Goal: Transaction & Acquisition: Purchase product/service

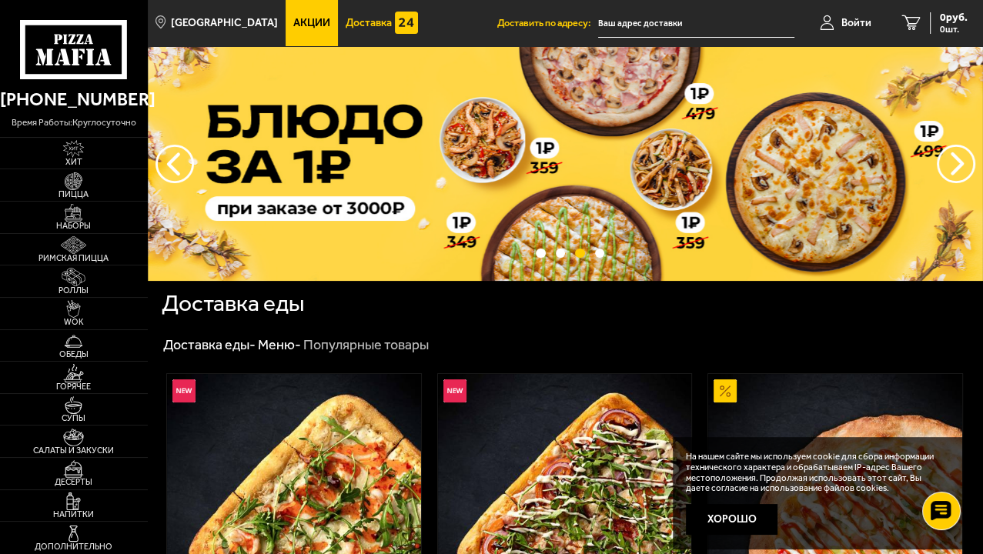
click at [353, 30] on link "Доставка" at bounding box center [382, 23] width 88 height 46
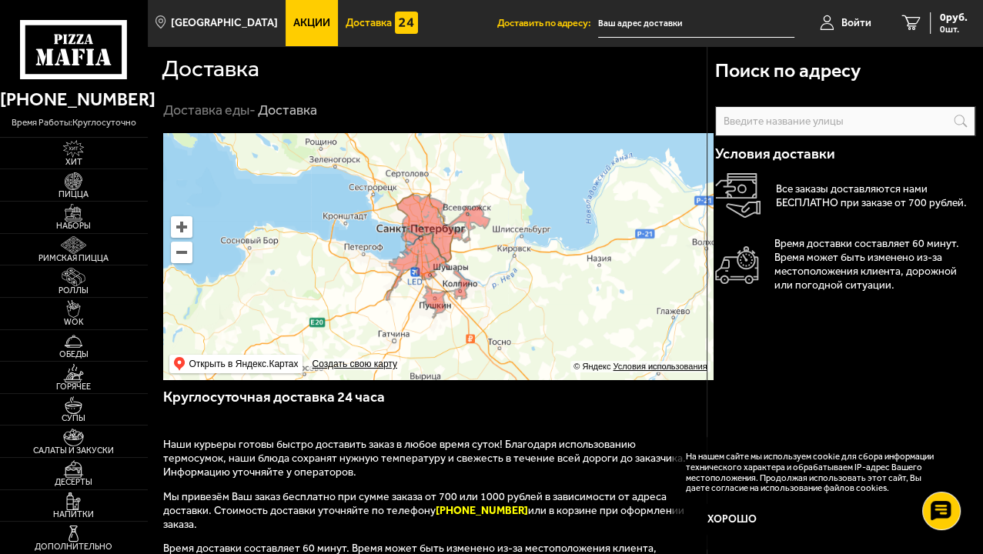
click at [0, 0] on input "text" at bounding box center [0, 0] width 0 height 0
paste input "[PERSON_NAME], 2"
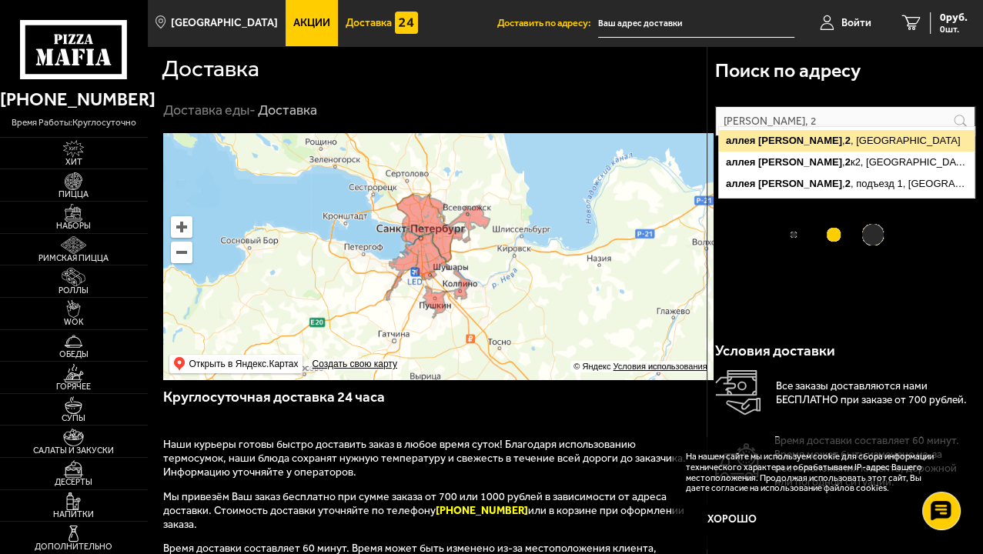
click at [770, 132] on ymaps "[PERSON_NAME][STREET_ADDRESS]" at bounding box center [847, 141] width 256 height 22
type input "[PERSON_NAME], 2"
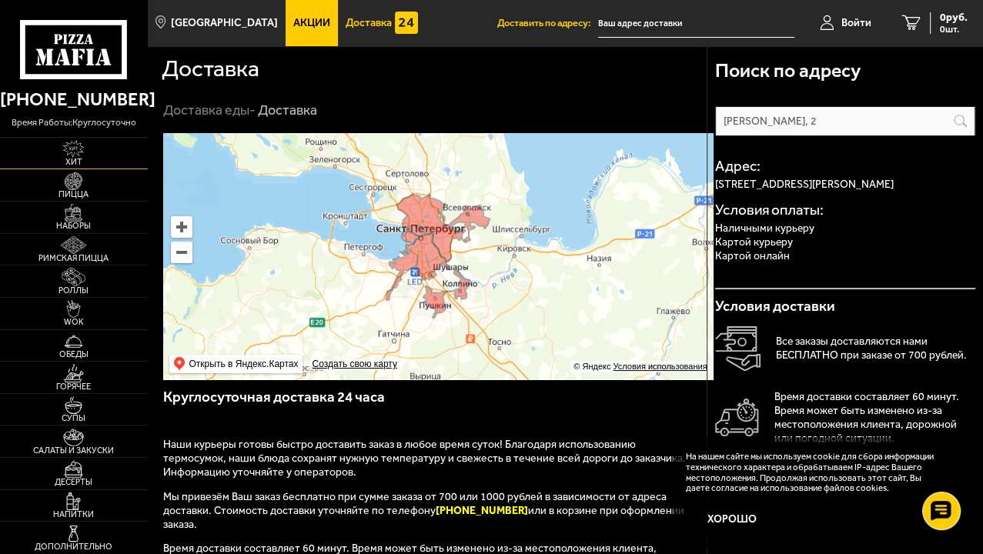
click at [62, 190] on span "Пицца" at bounding box center [74, 194] width 148 height 8
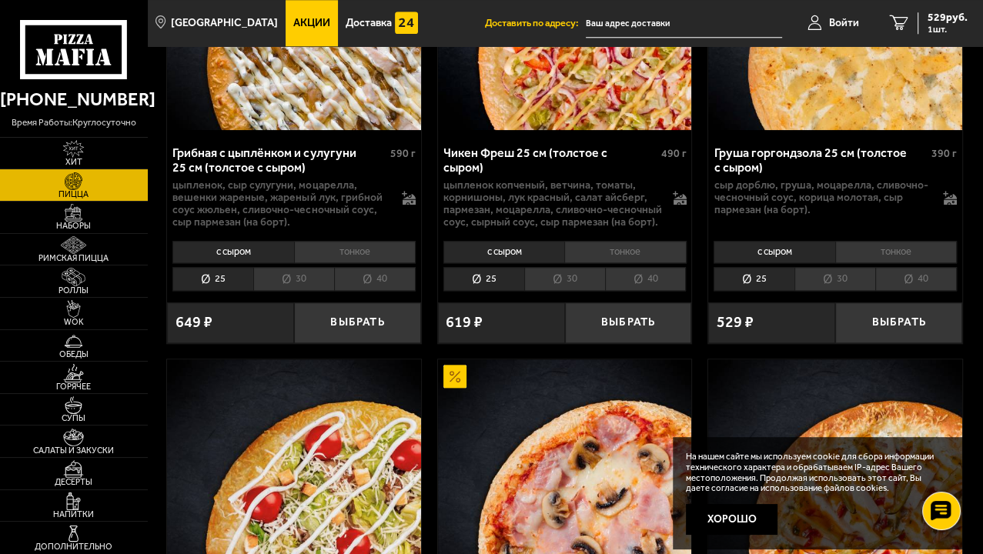
scroll to position [1309, 0]
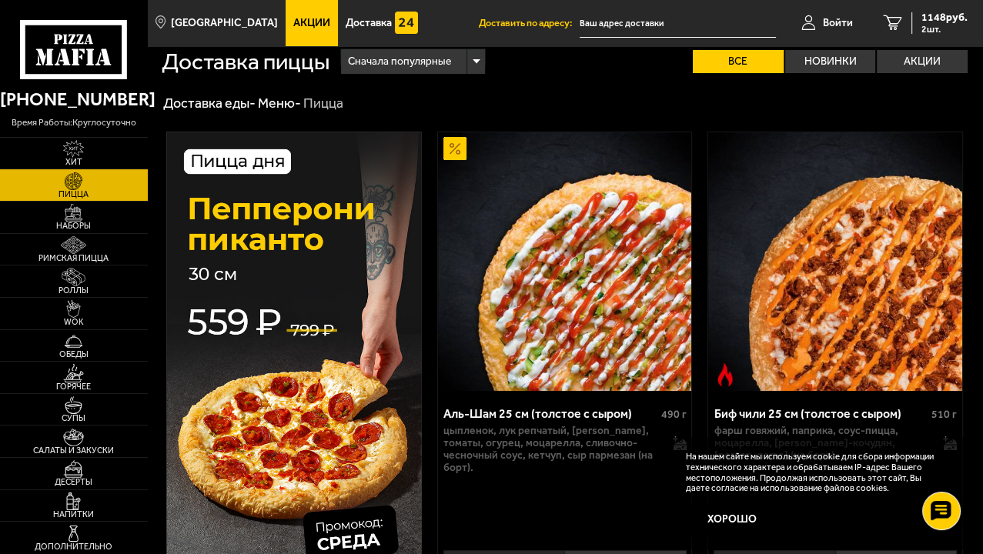
scroll to position [0, 0]
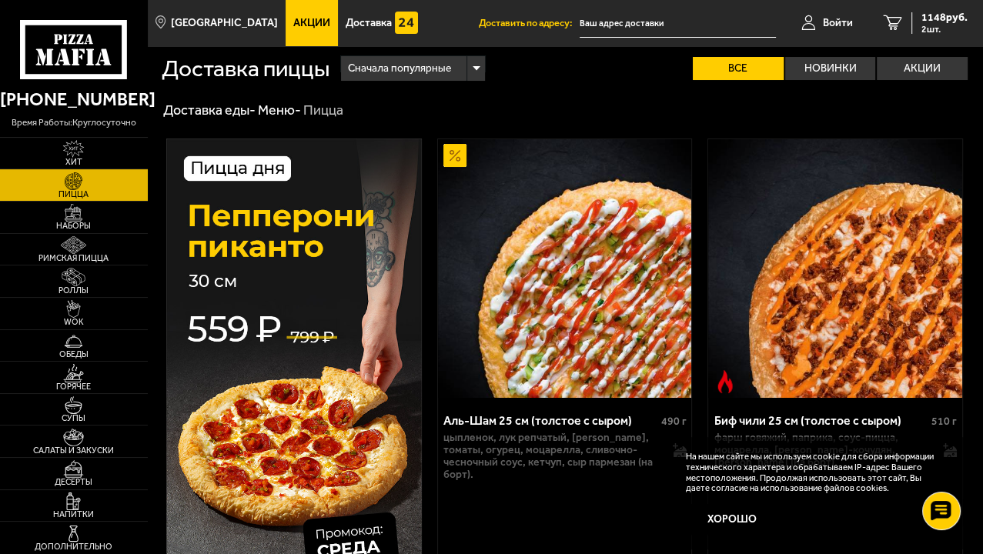
click at [890, 27] on icon "3" at bounding box center [893, 22] width 18 height 15
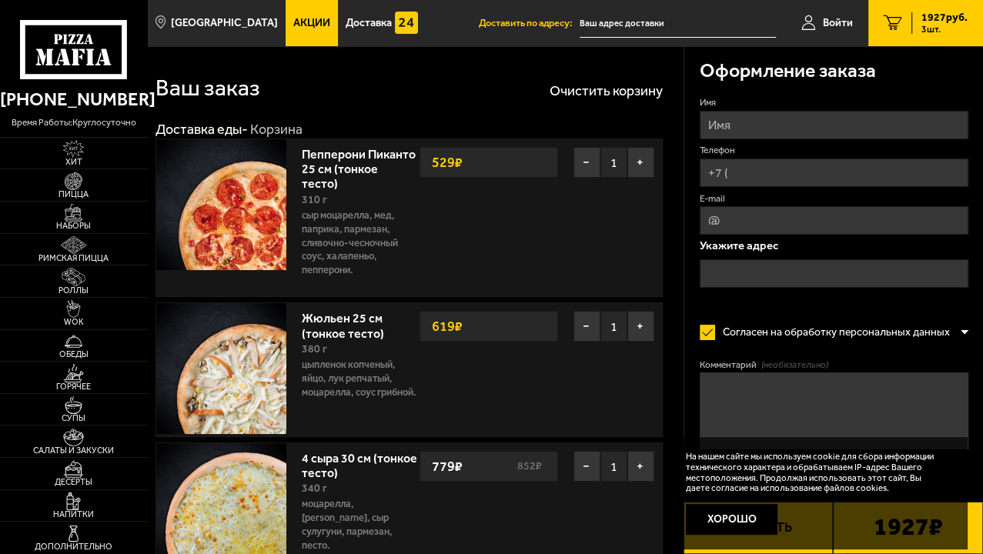
click at [0, 0] on button "−" at bounding box center [0, 0] width 0 height 0
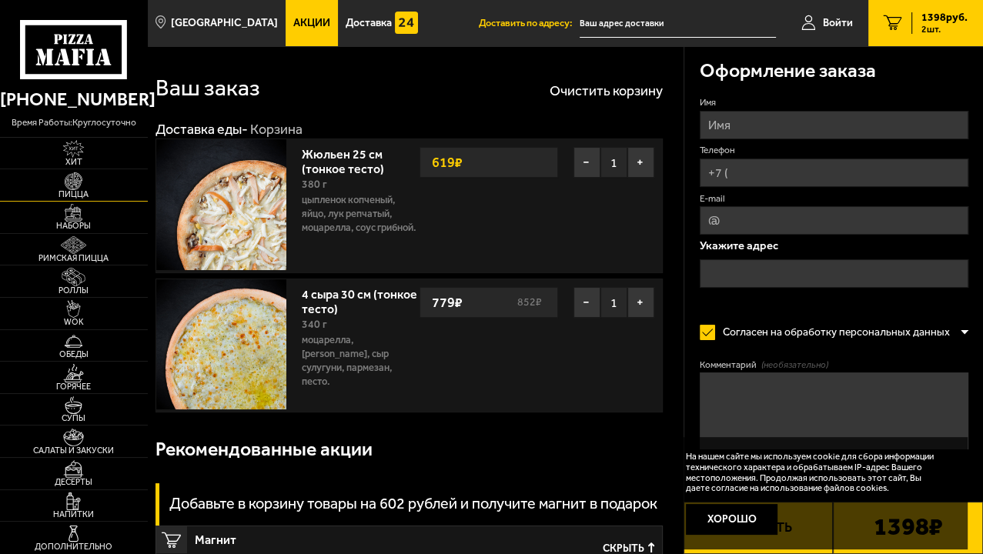
click at [59, 172] on img at bounding box center [73, 181] width 39 height 18
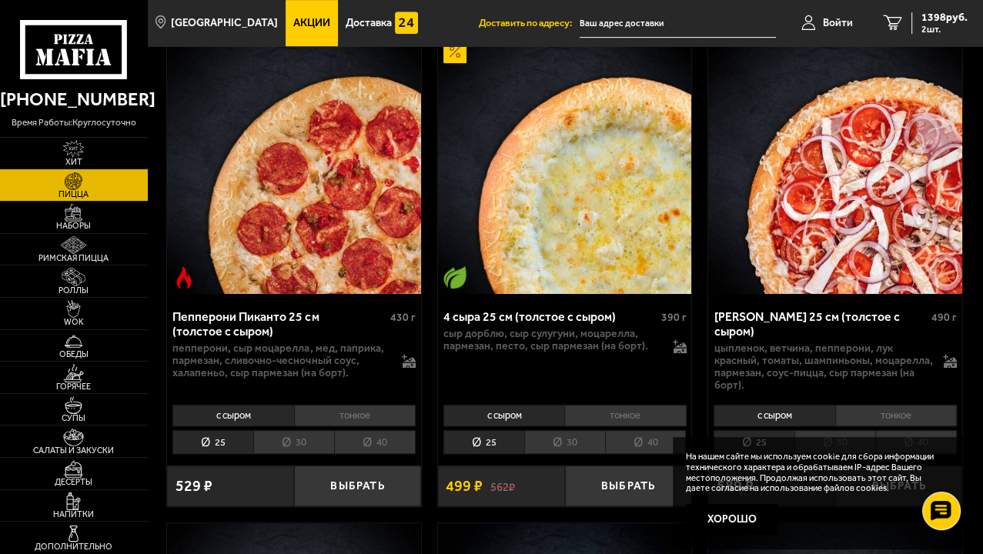
scroll to position [693, 0]
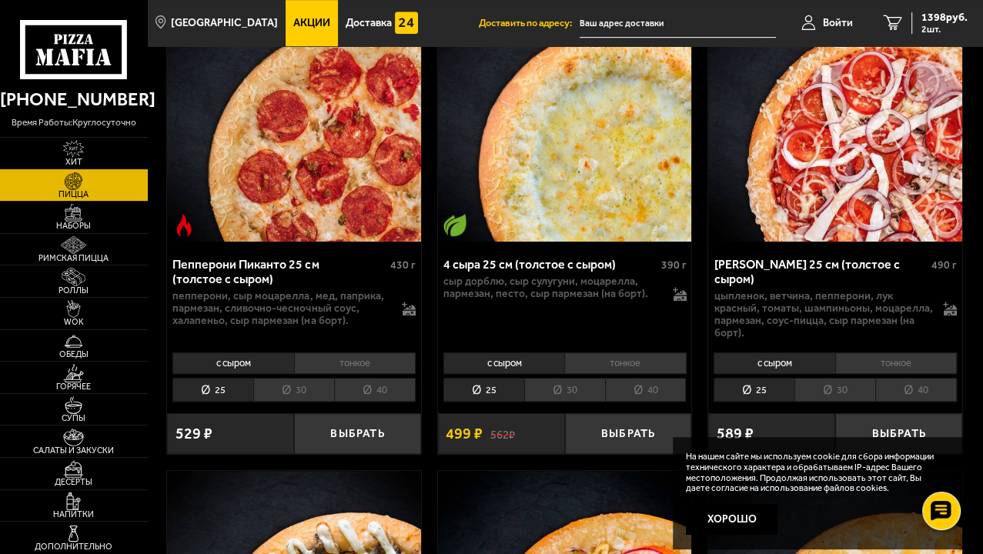
click at [928, 19] on span "1877 руб." at bounding box center [944, 17] width 46 height 11
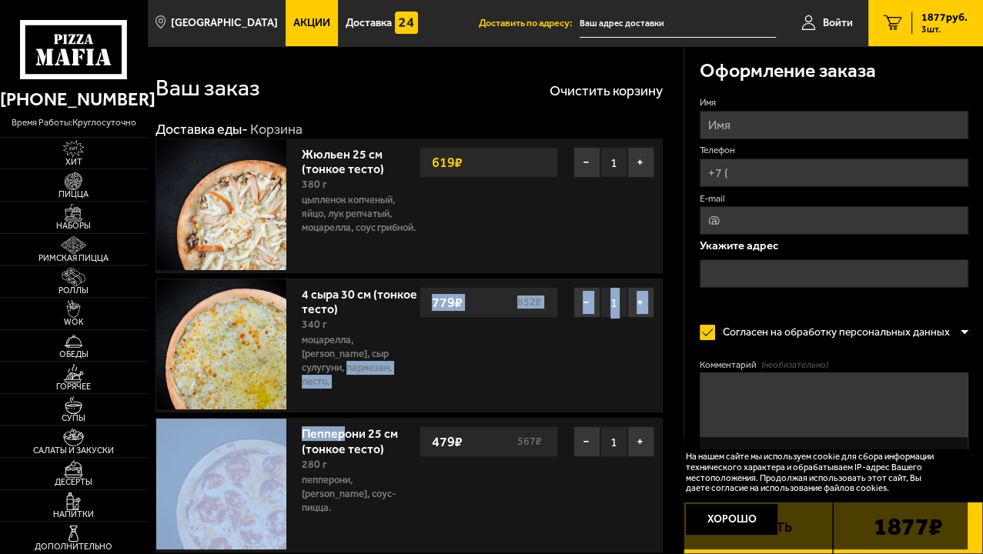
drag, startPoint x: 266, startPoint y: 278, endPoint x: 279, endPoint y: 356, distance: 79.6
click at [280, 357] on div "Жюльен 25 см (тонкое тесто) 380 г цыпленок копченый, яйцо, лук репчатый, моцаре…" at bounding box center [408, 346] width 507 height 414
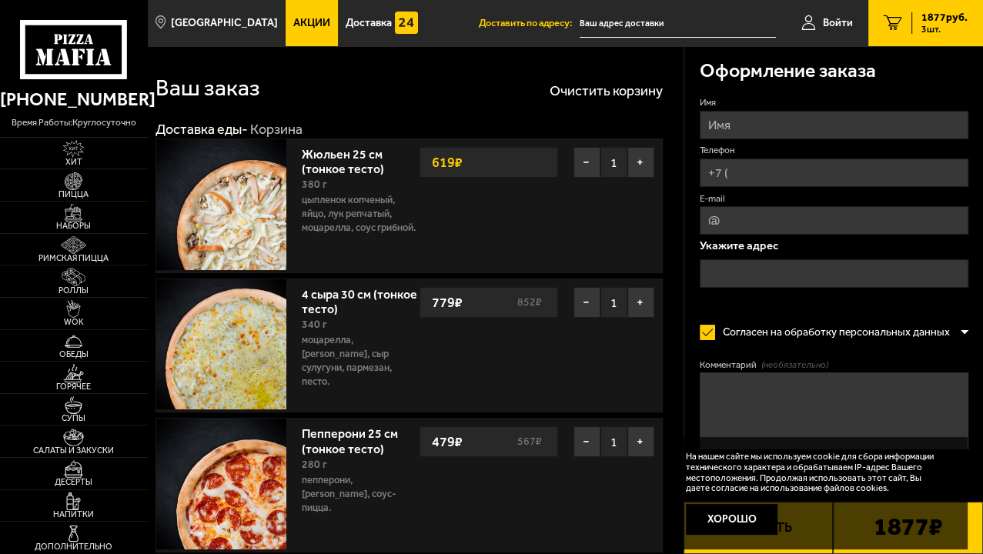
click at [294, 293] on div "4 сыра 30 см (тонкое тесто) 340 г моцарелла, сыр дорблю, сыр сулугуни, пармезан…" at bounding box center [478, 345] width 368 height 133
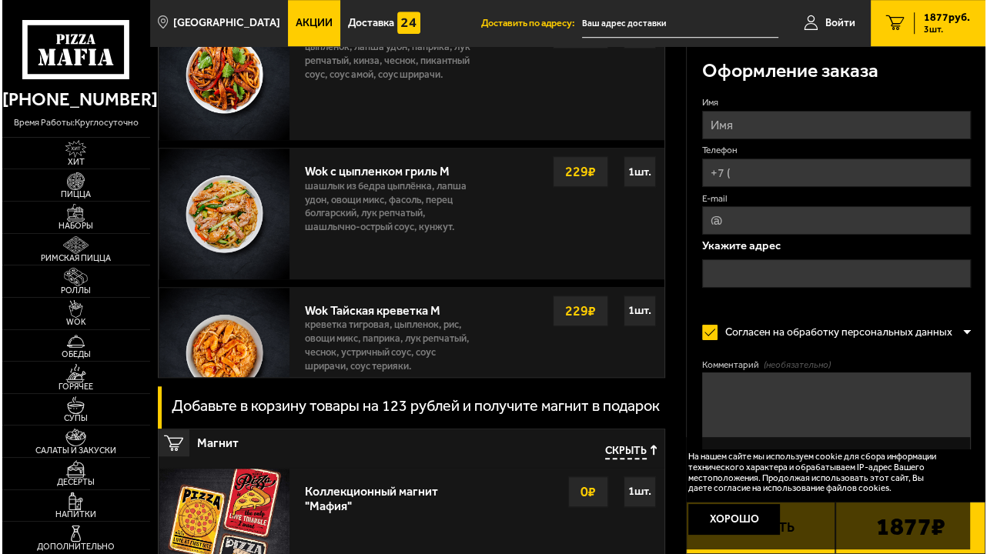
scroll to position [1001, 0]
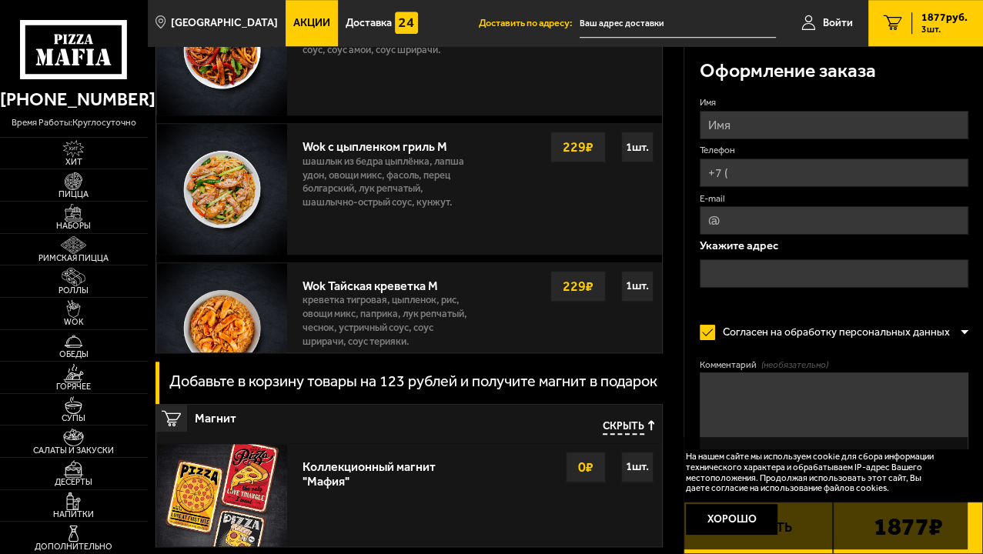
type input "пицца"
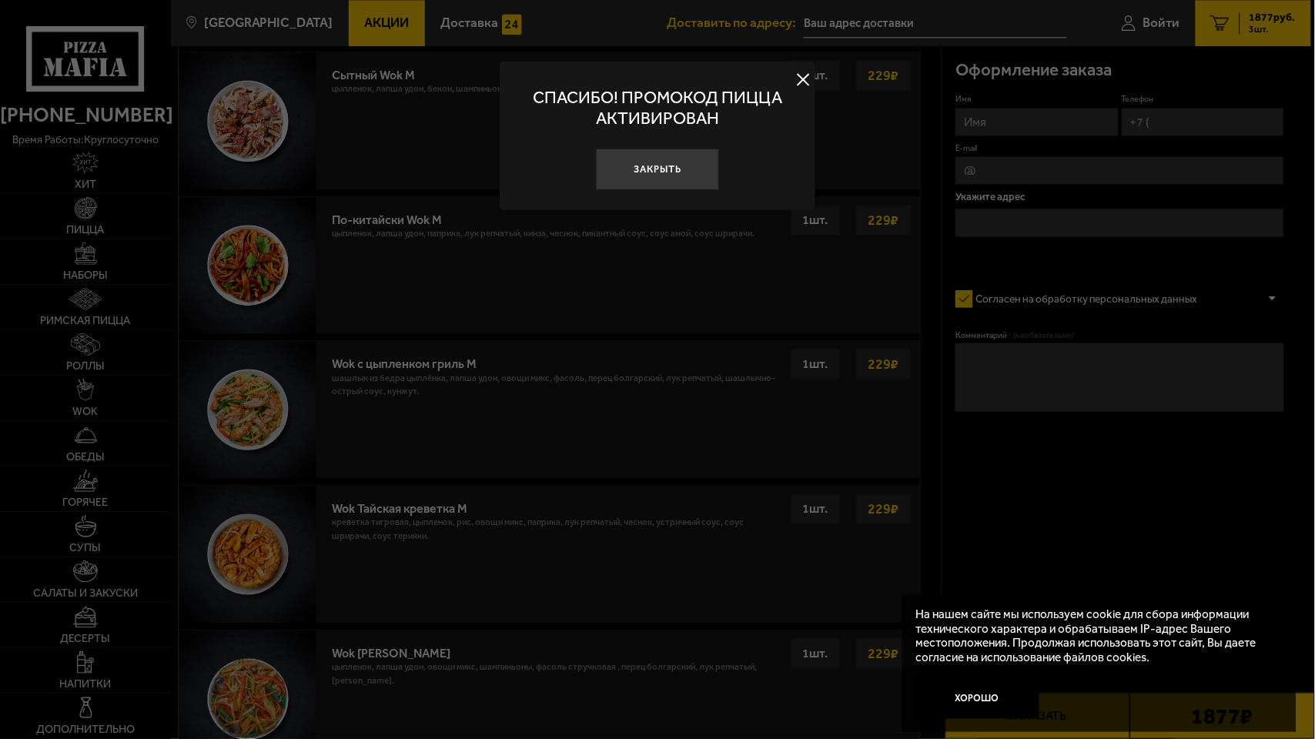
click at [807, 78] on button at bounding box center [803, 80] width 23 height 23
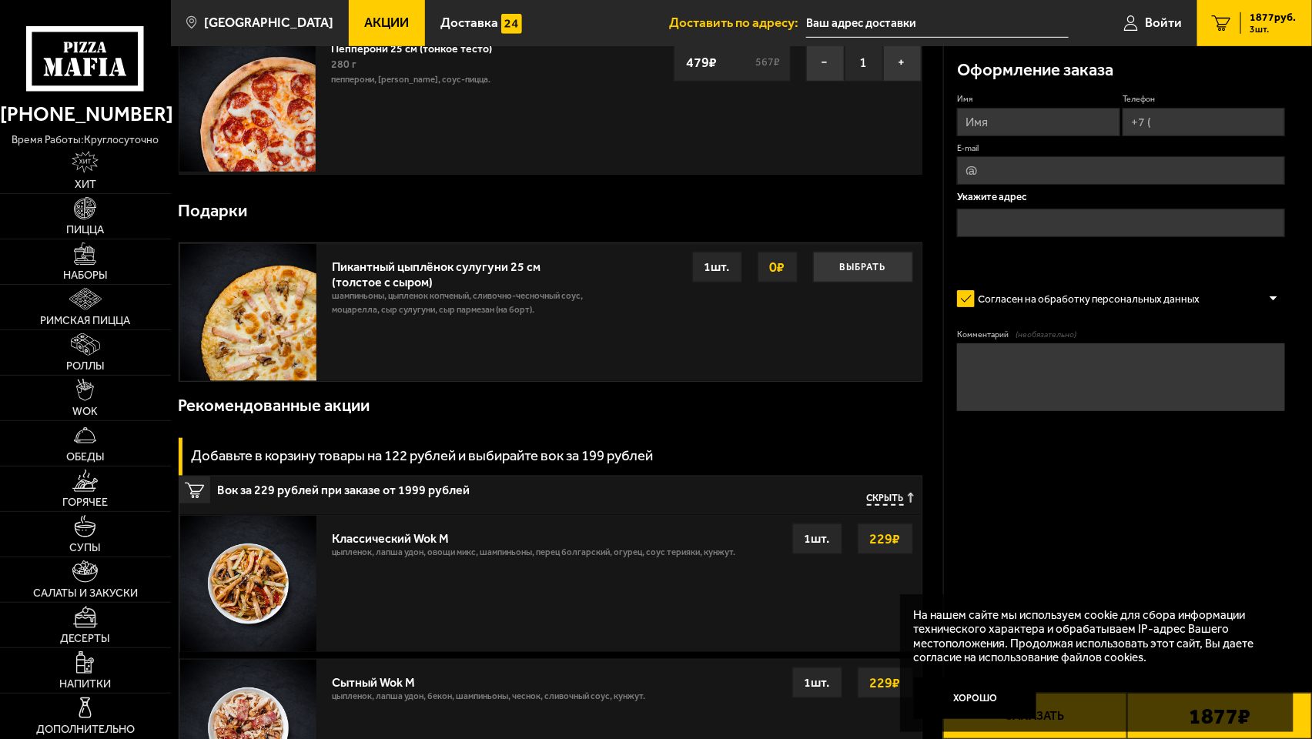
scroll to position [385, 0]
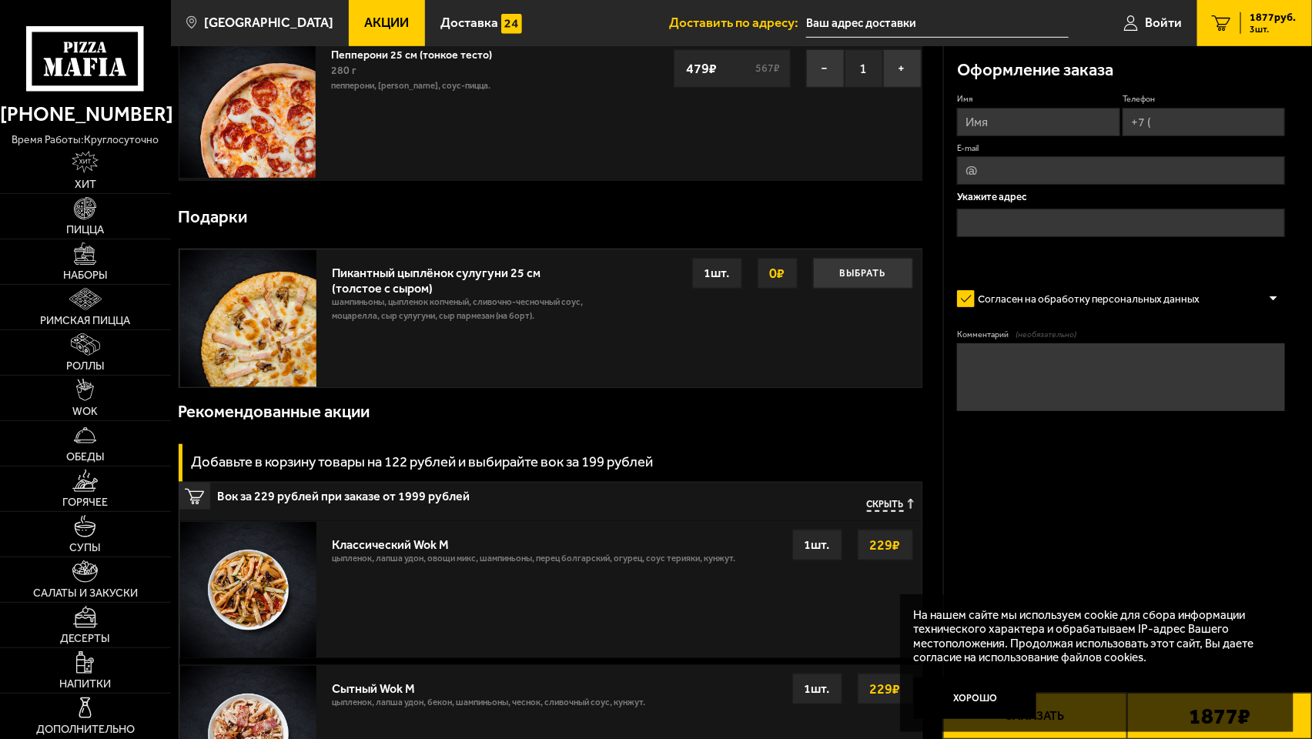
click at [887, 509] on span "Скрыть" at bounding box center [885, 505] width 37 height 13
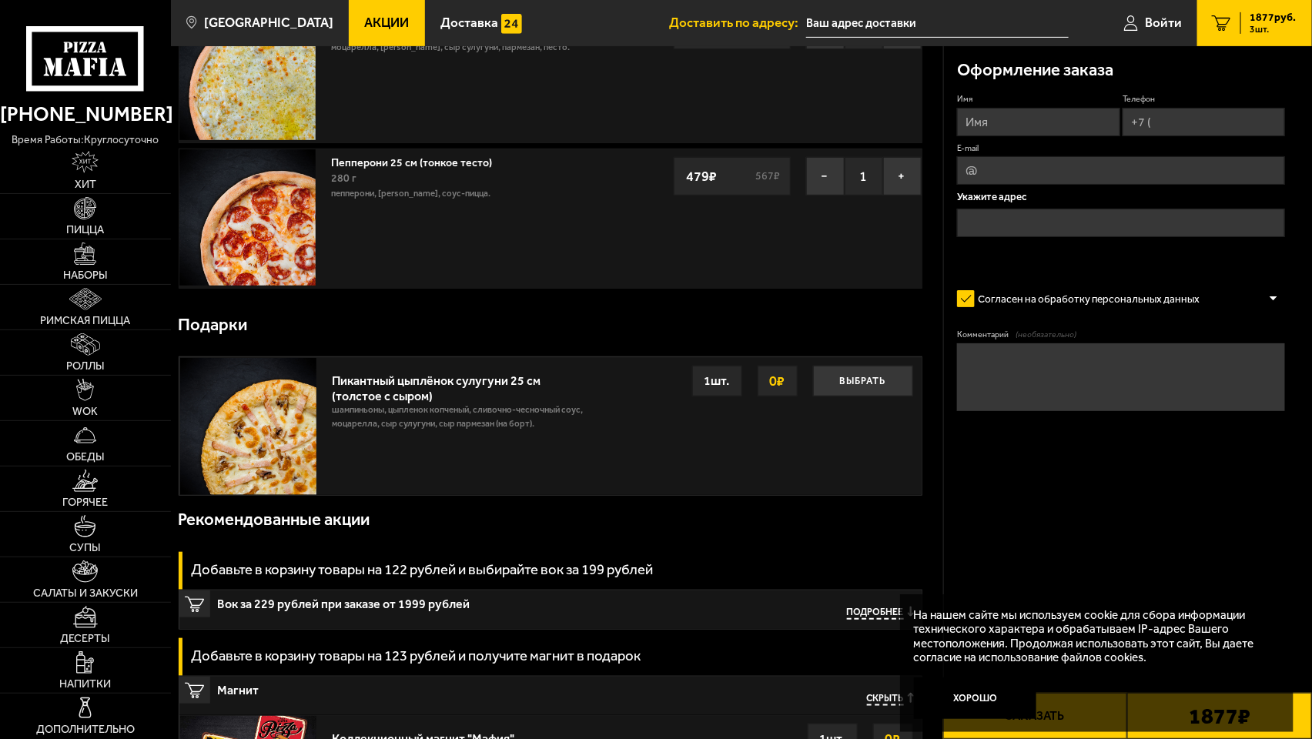
scroll to position [282, 0]
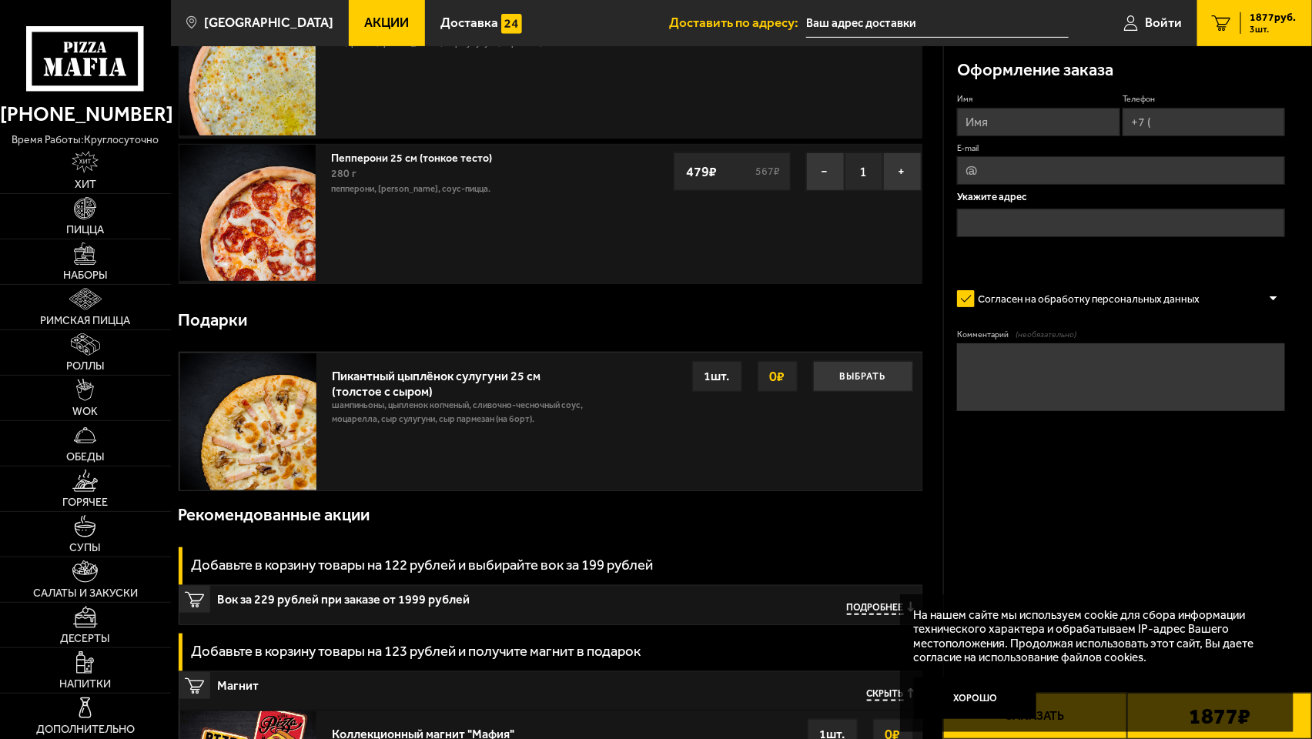
click at [878, 553] on span "Скрыть" at bounding box center [885, 694] width 37 height 13
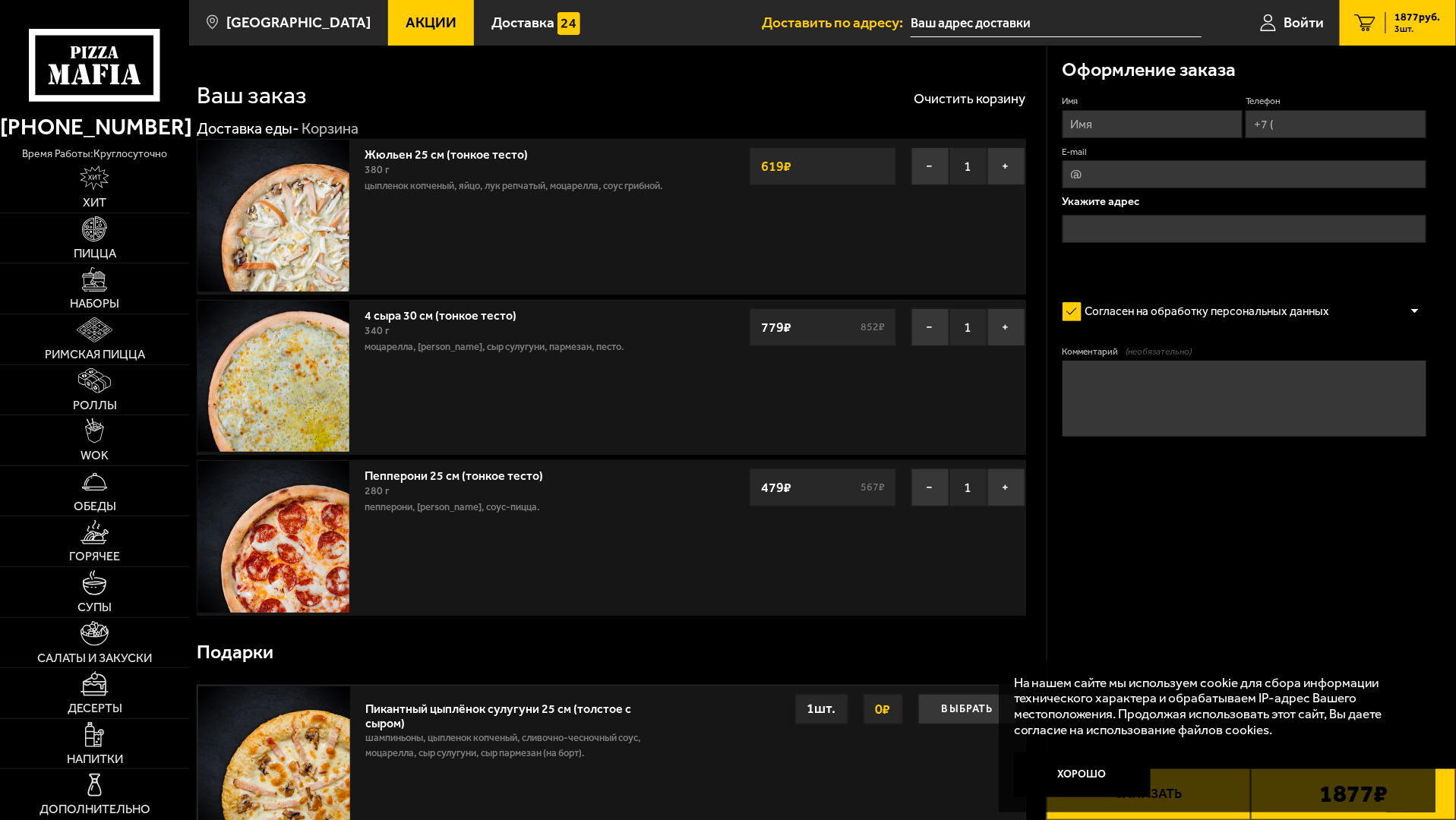
scroll to position [0, 0]
click at [969, 127] on input "Имя" at bounding box center [1152, 124] width 181 height 28
type input "ТЕСТОВЫЙ ЗАКАЗ"
click at [969, 125] on input "Телефон" at bounding box center [1335, 124] width 181 height 28
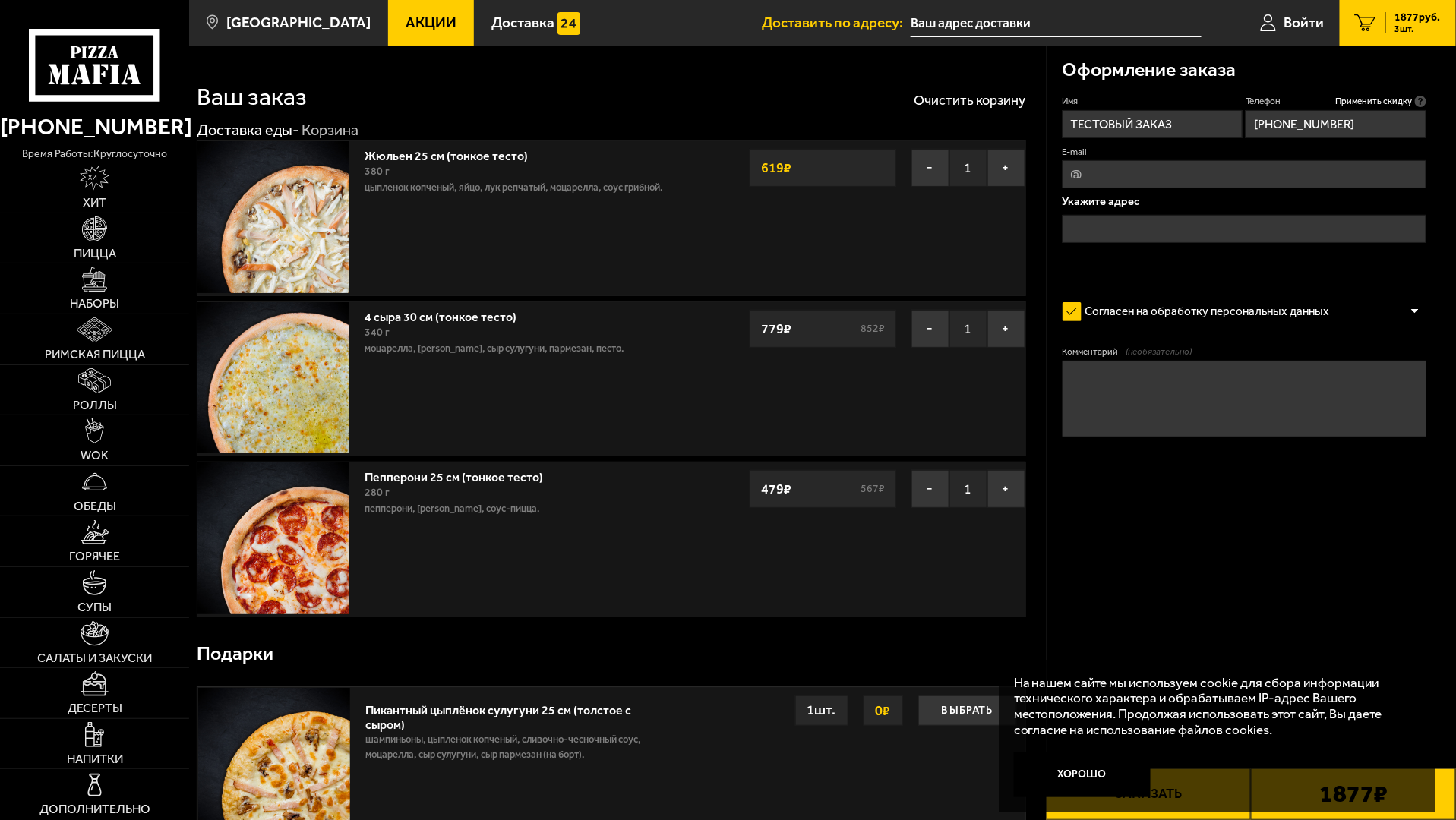
type input "[PHONE_NUMBER]"
click at [969, 223] on input "text" at bounding box center [1244, 229] width 364 height 28
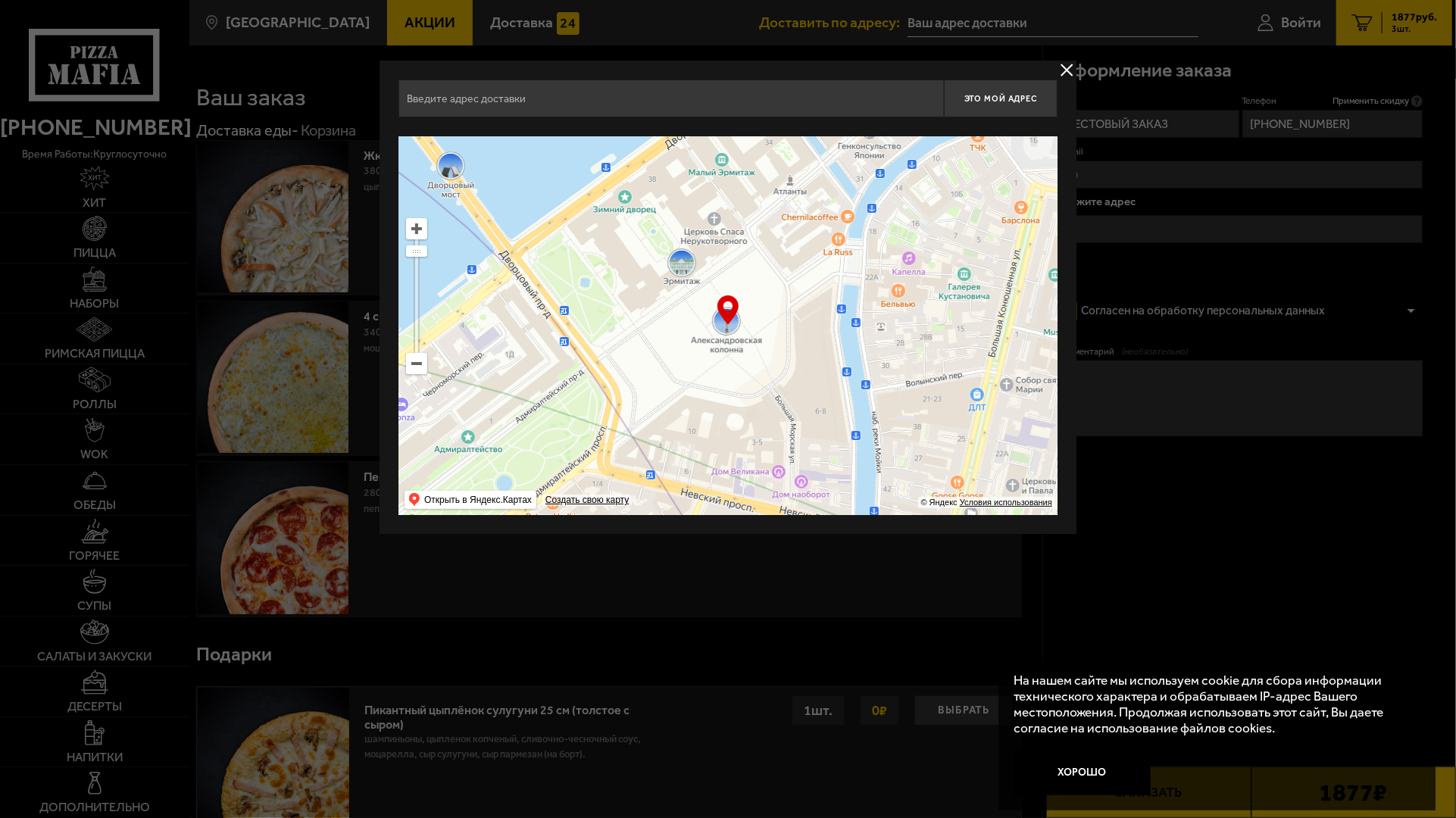
click at [694, 97] on input "text" at bounding box center [671, 98] width 545 height 37
paste input "[PERSON_NAME], 2"
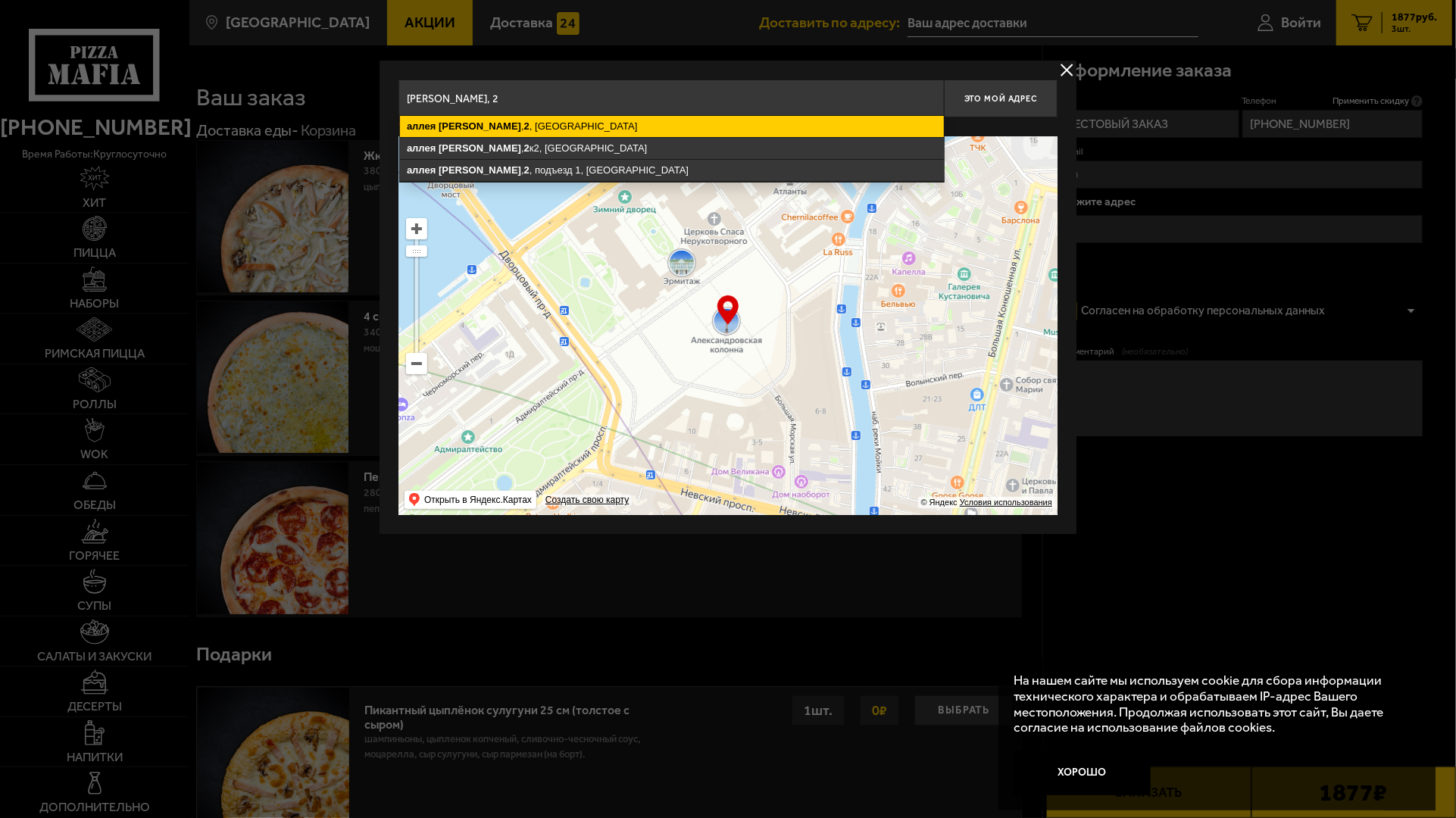
click at [576, 127] on ymaps "[PERSON_NAME][STREET_ADDRESS]" at bounding box center [671, 127] width 544 height 22
type input "[STREET_ADDRESS][PERSON_NAME]"
type input "[PERSON_NAME], 2"
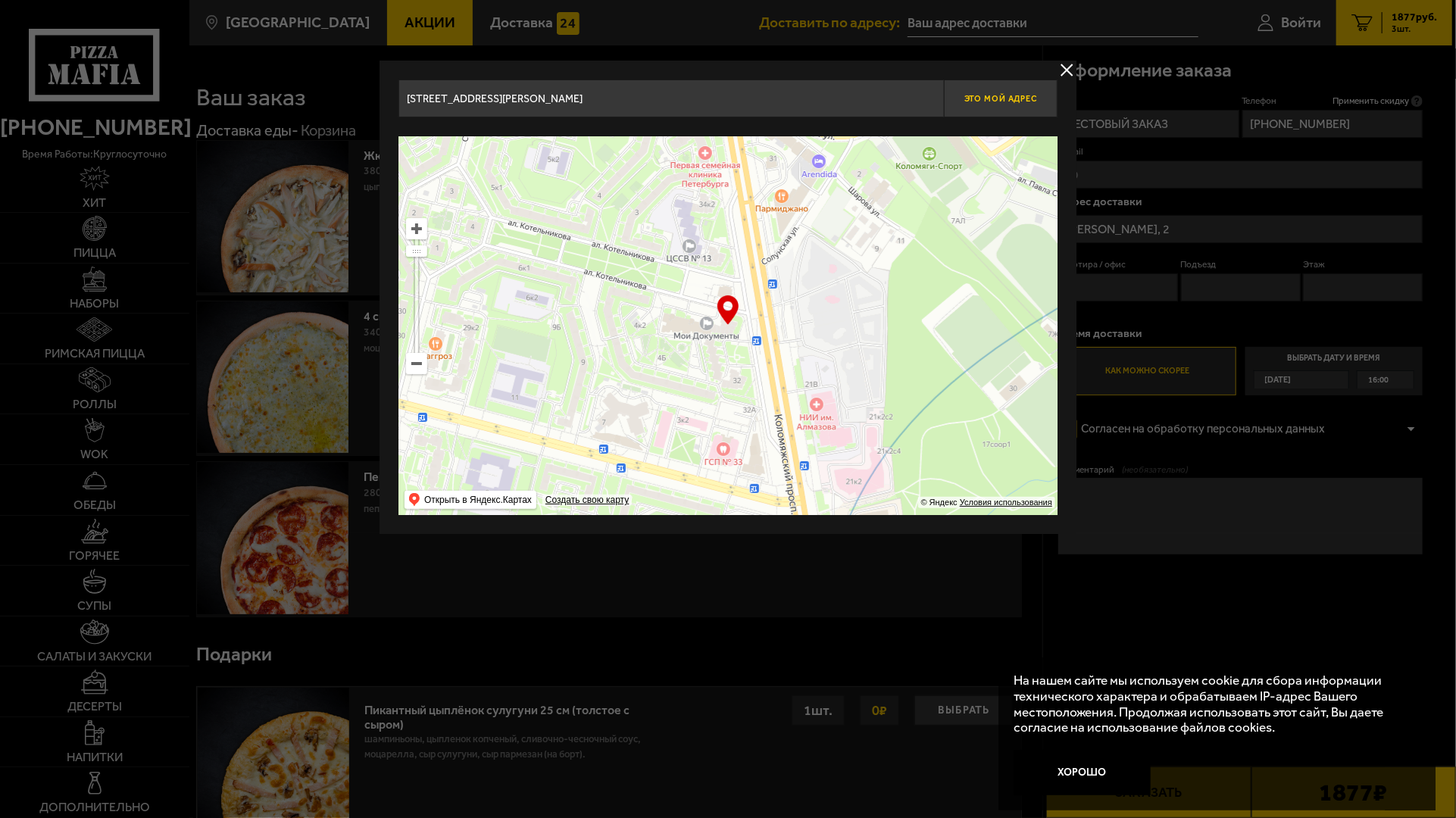
click at [967, 99] on span "Это мой адрес" at bounding box center [1001, 98] width 73 height 10
type input "[PERSON_NAME], 2"
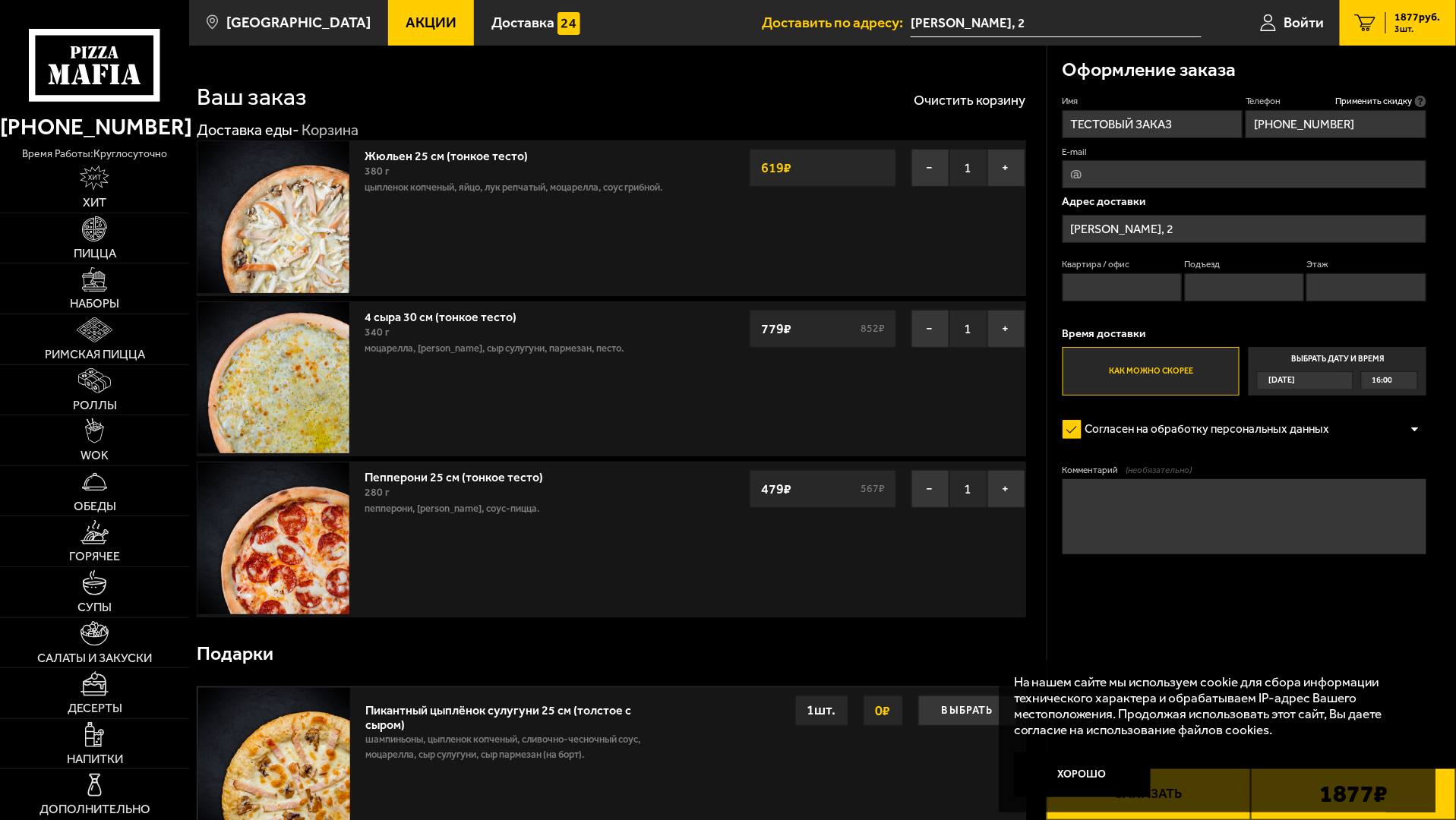
click at [969, 287] on input "Квартира / офис" at bounding box center [1123, 287] width 120 height 28
type input "0"
drag, startPoint x: 1222, startPoint y: 289, endPoint x: 1337, endPoint y: 296, distance: 115.2
click at [969, 289] on input "Подъезд" at bounding box center [1245, 287] width 120 height 28
type input "0"
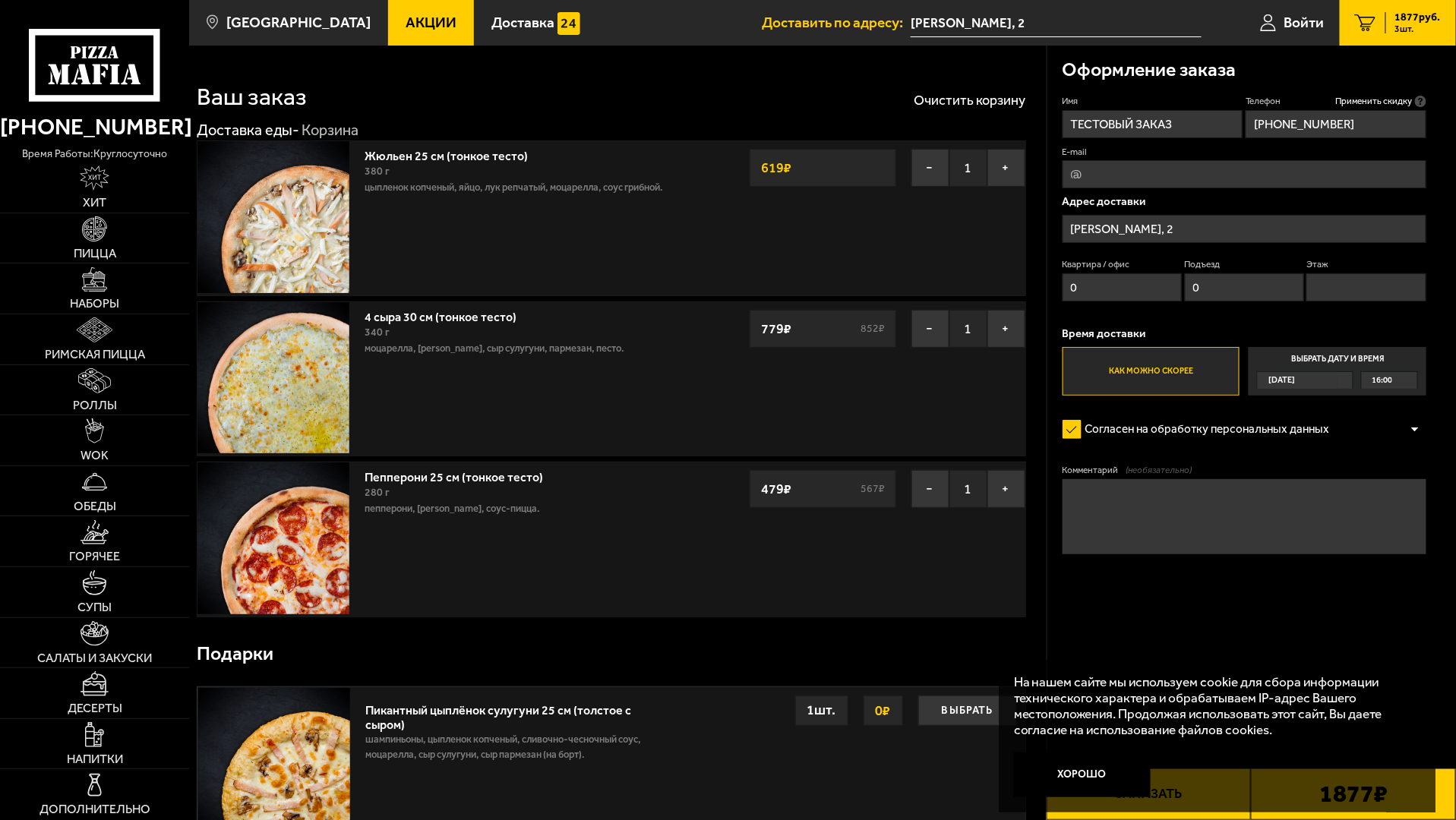
click at [969, 293] on input "Этаж" at bounding box center [1366, 287] width 120 height 28
type input "0"
click at [969, 503] on textarea "Комментарий (необязательно)" at bounding box center [1244, 517] width 364 height 76
click at [969, 495] on textarea "ТЕСТ НЕ ГОТОВИТЬ" at bounding box center [1244, 517] width 364 height 76
click at [969, 491] on textarea "ТЕСТ НЕ ГОТОВИТЬ" at bounding box center [1244, 517] width 364 height 76
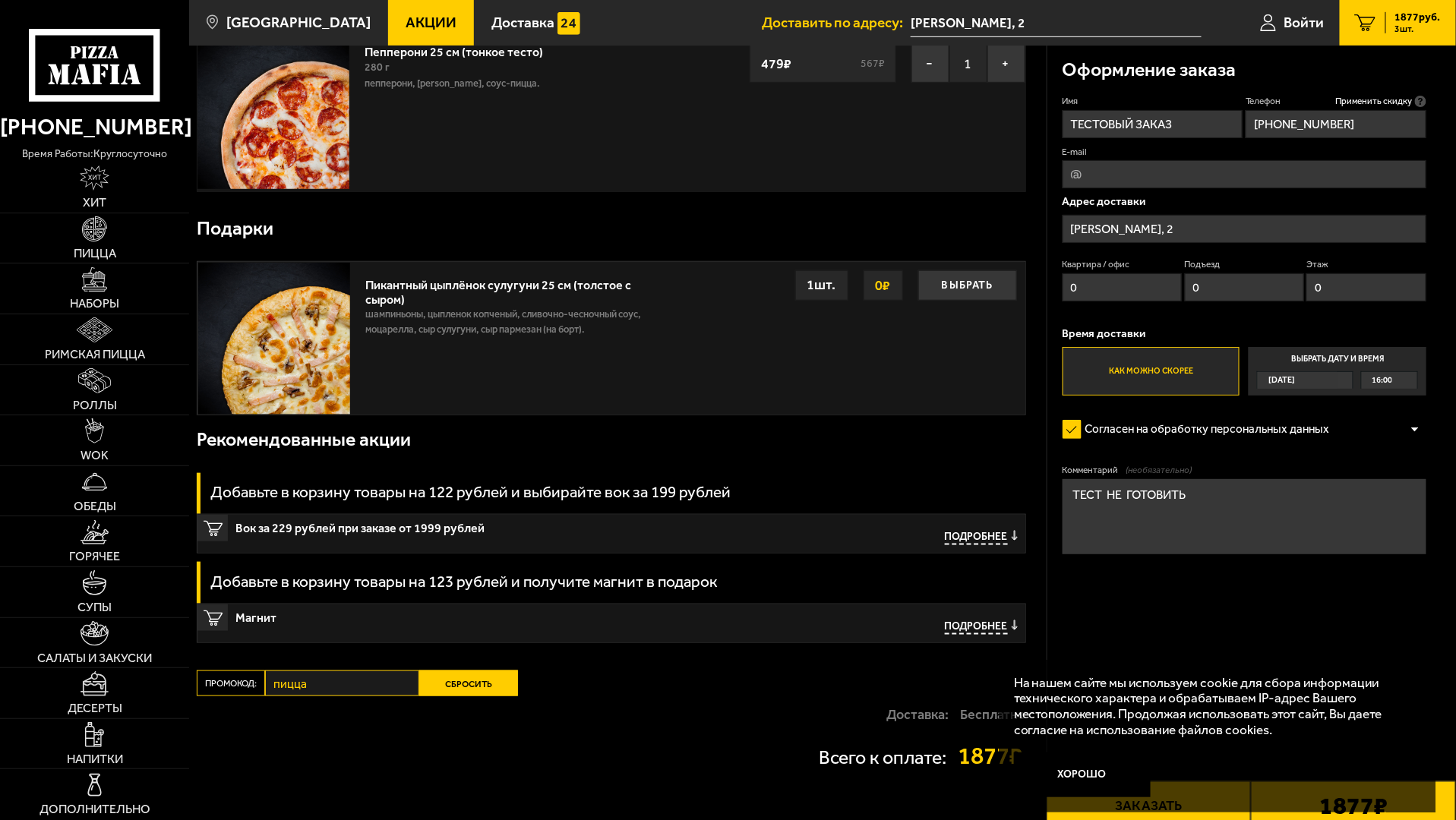
scroll to position [456, 0]
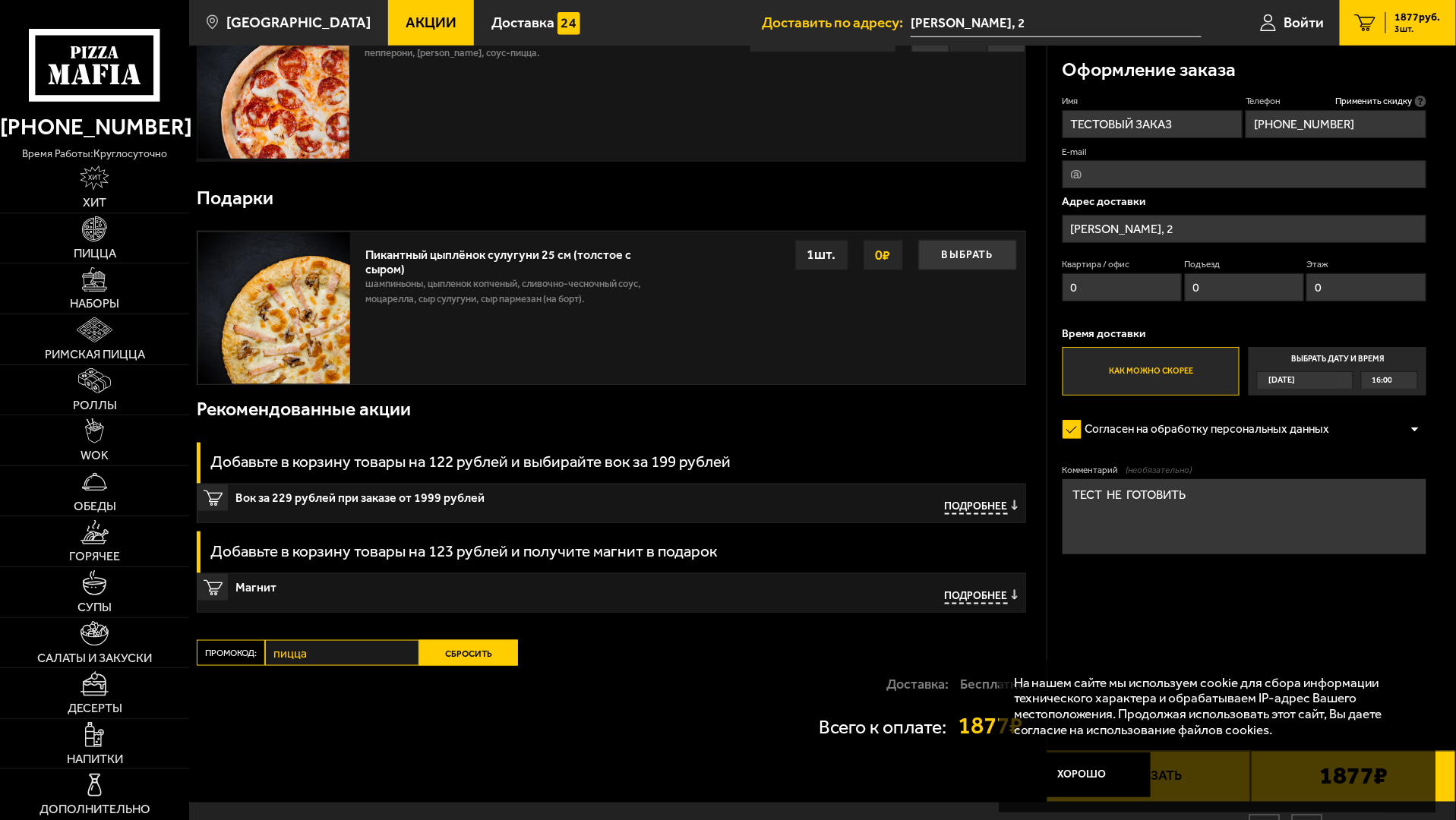
type textarea "ТЕСТ НЕ ГОТОВИТЬ"
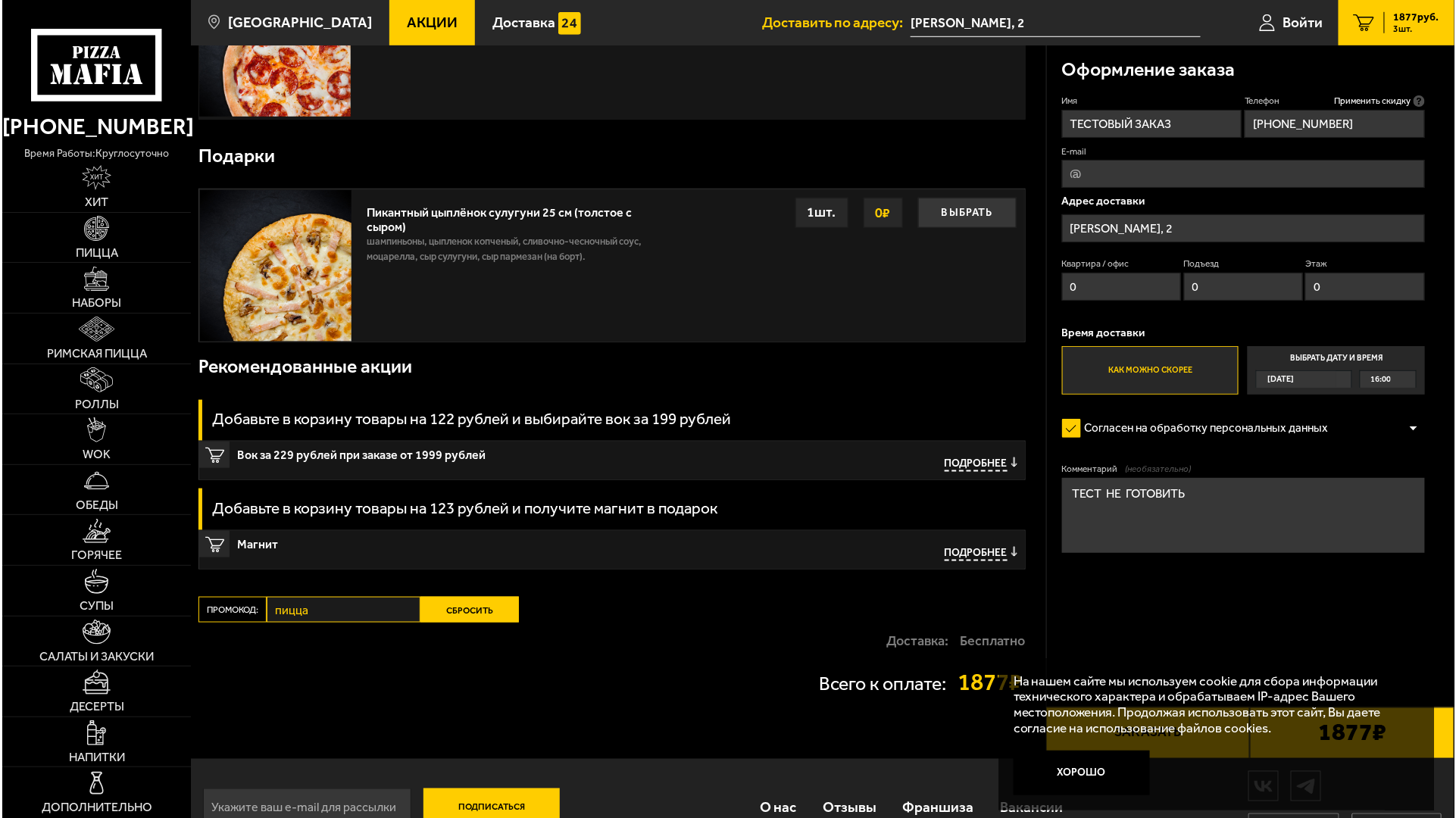
scroll to position [538, 0]
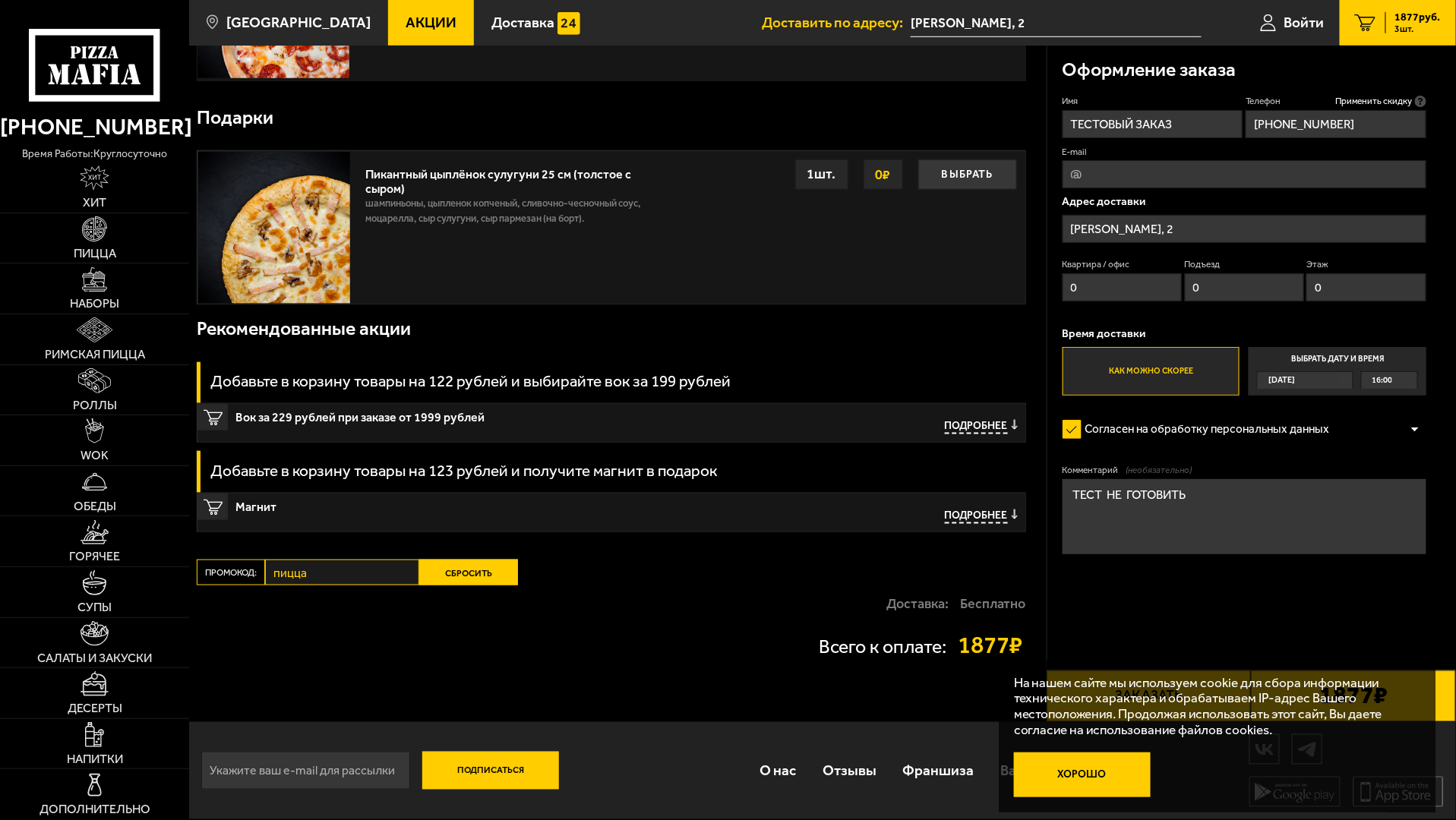
click at [969, 546] on button "Хорошо" at bounding box center [1082, 776] width 137 height 45
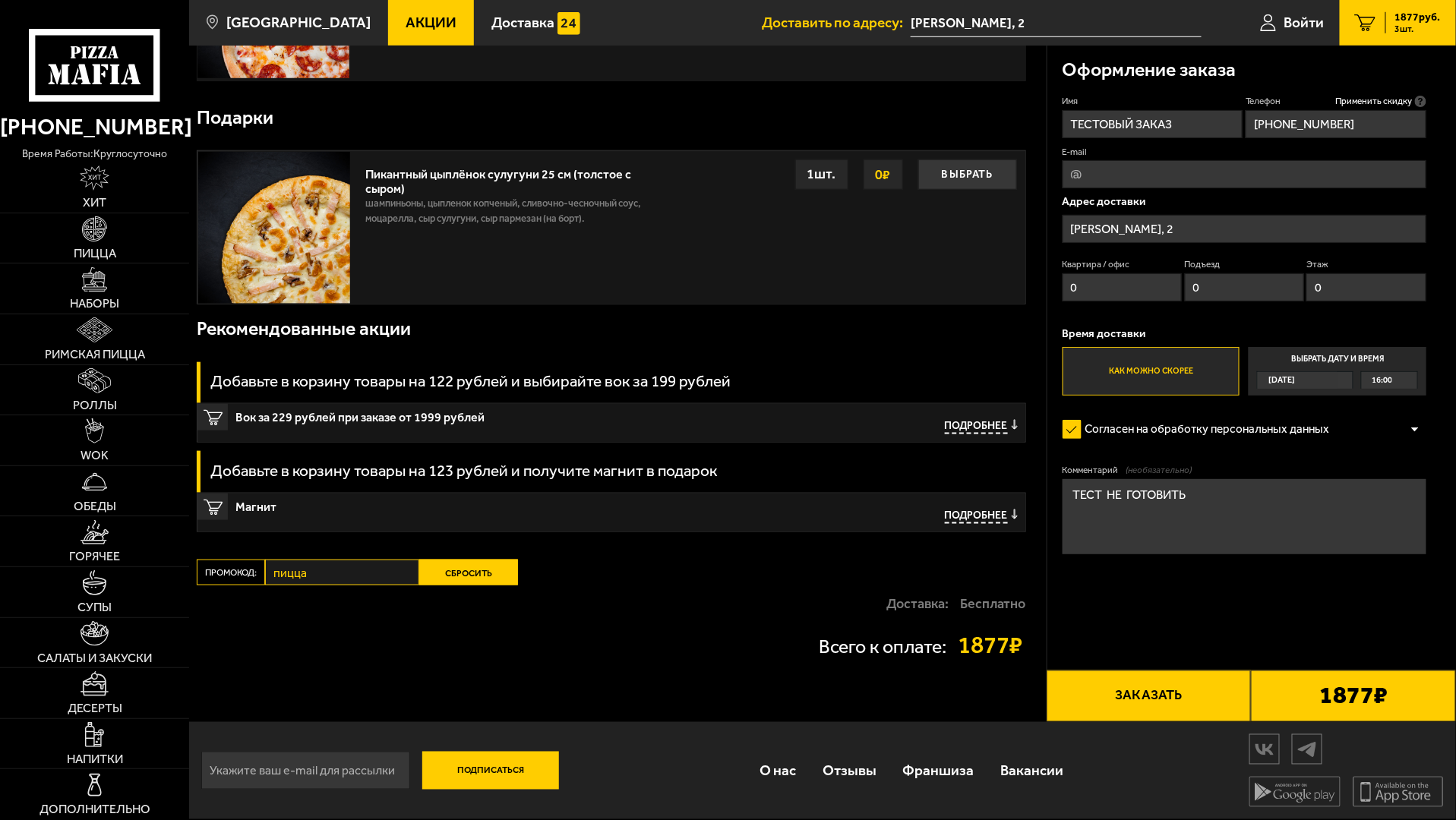
click at [969, 546] on button "Заказать" at bounding box center [1149, 697] width 205 height 51
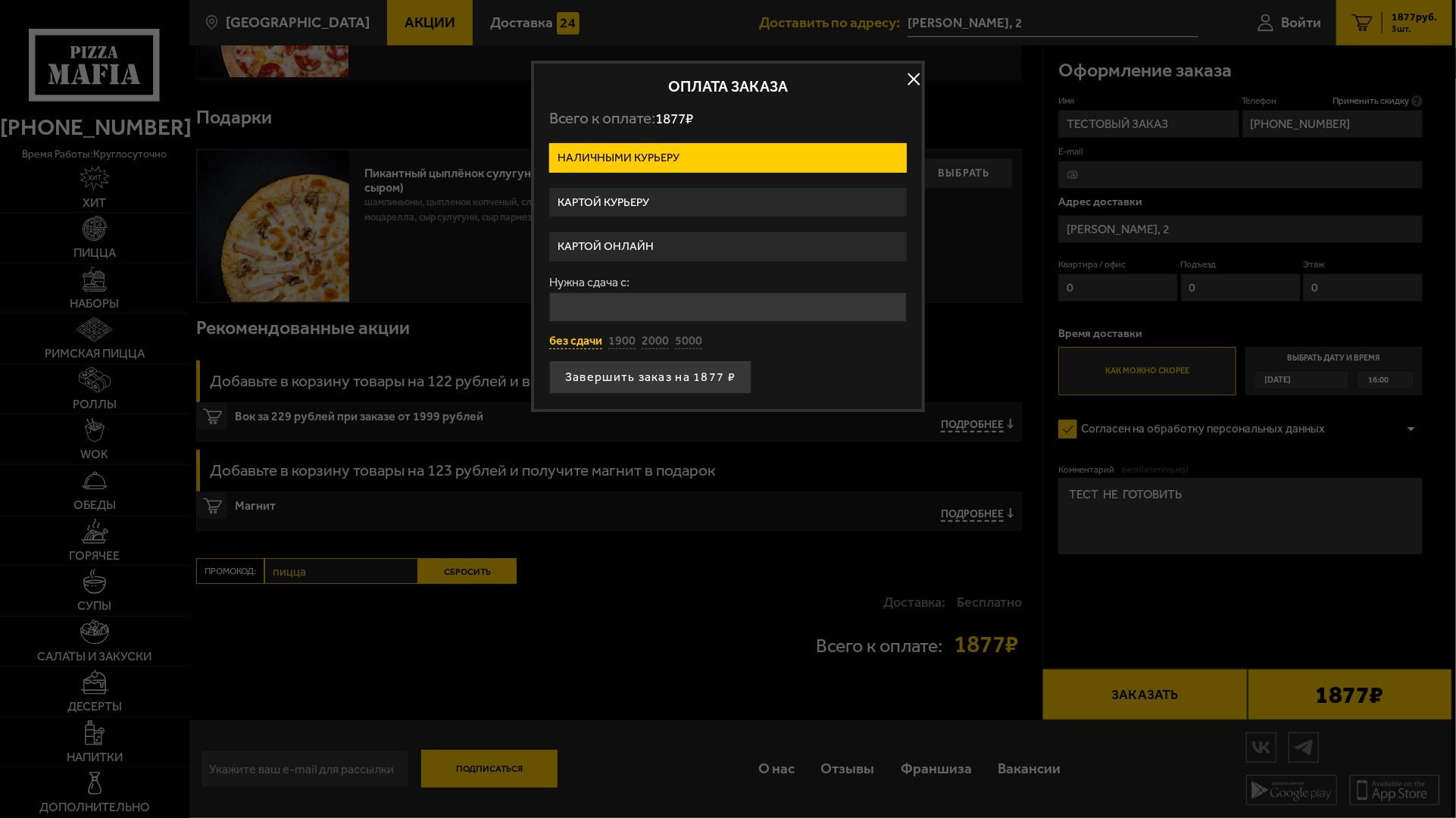
click at [579, 341] on button "без сдачи" at bounding box center [576, 342] width 53 height 17
type input "0"
click at [602, 375] on button "Завершить заказ на 1877 ₽" at bounding box center [651, 377] width 203 height 33
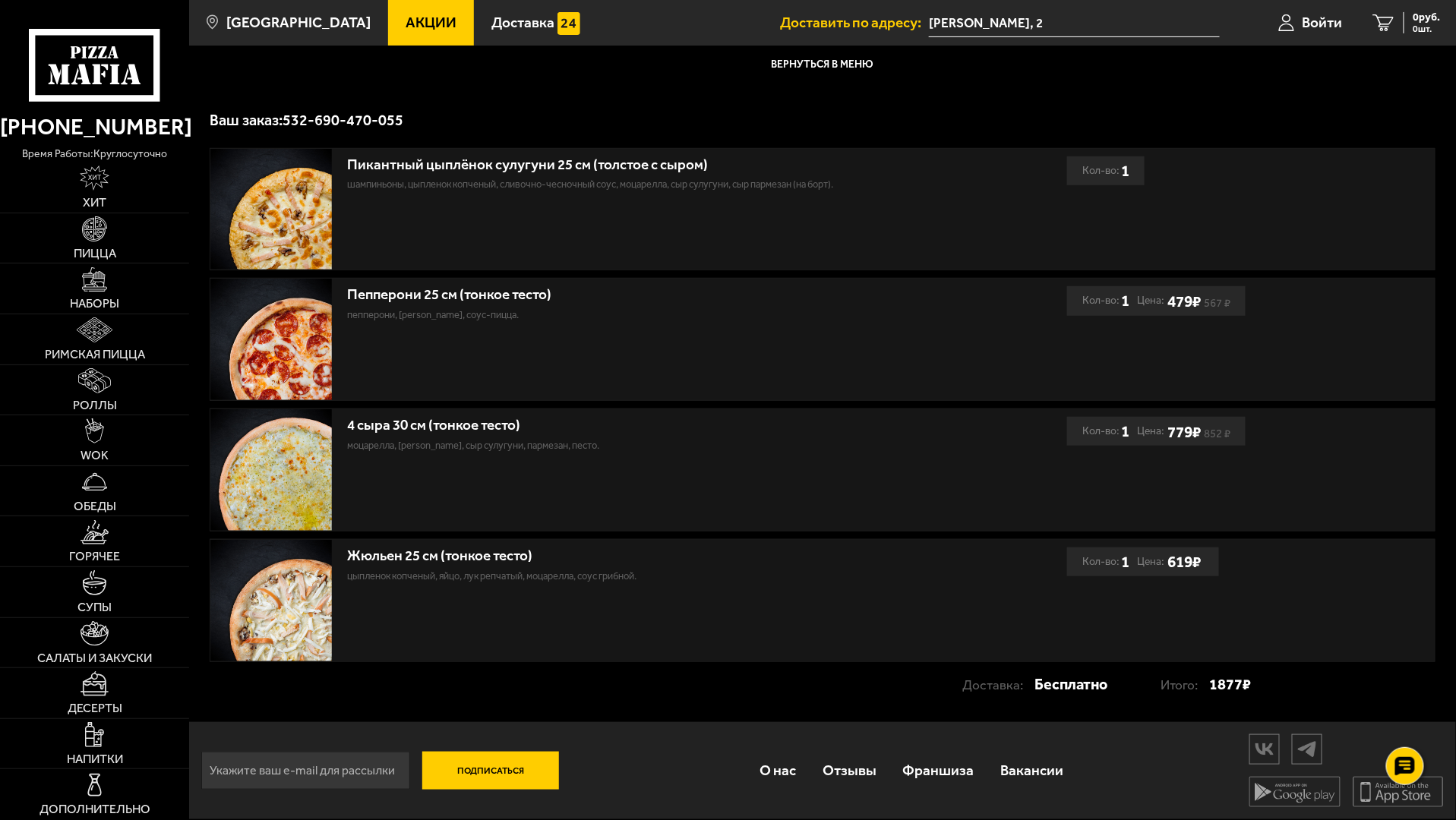
scroll to position [250, 0]
click at [98, 285] on img at bounding box center [94, 279] width 25 height 25
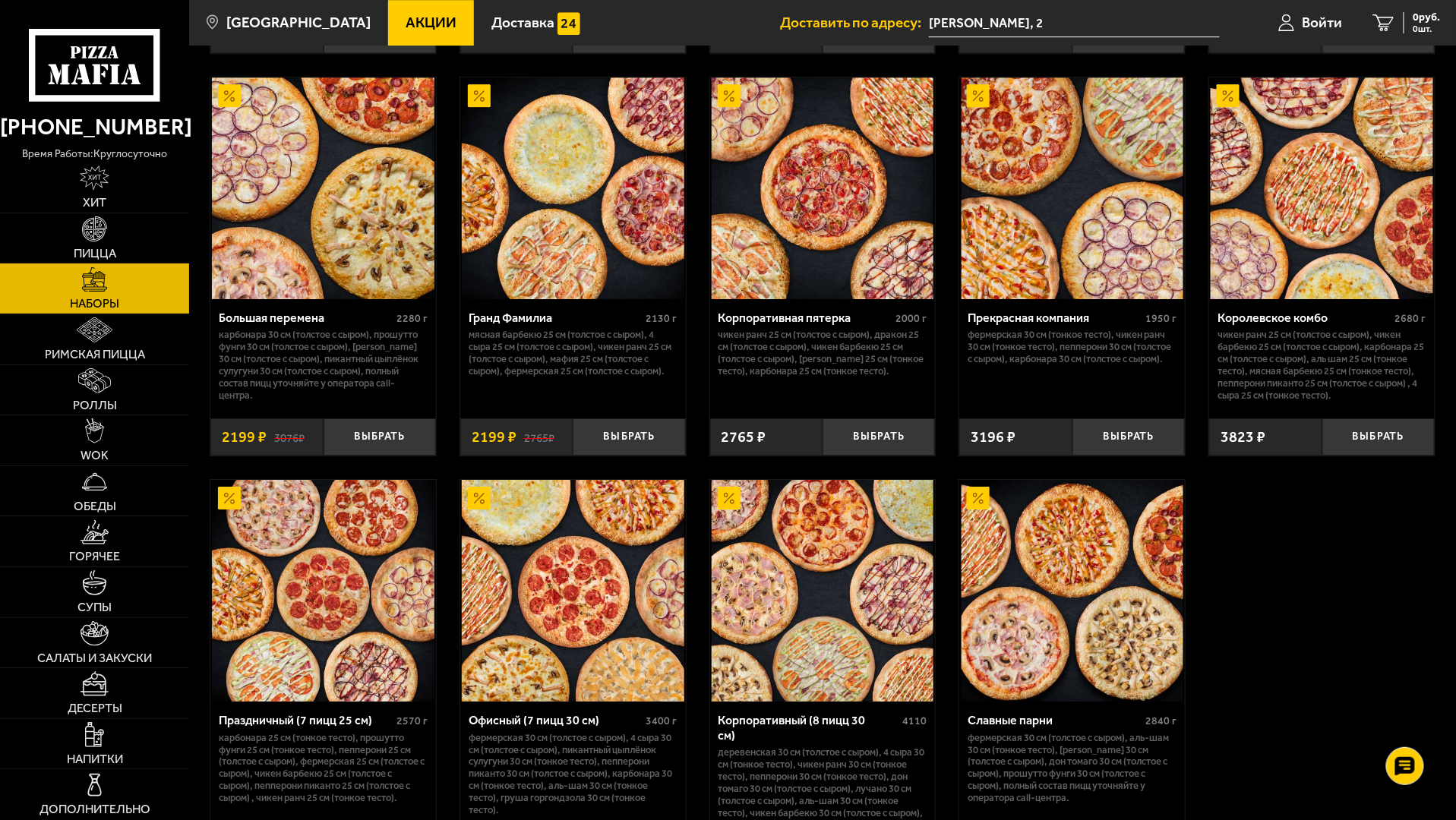
scroll to position [2050, 0]
